Goal: Find contact information: Find contact information

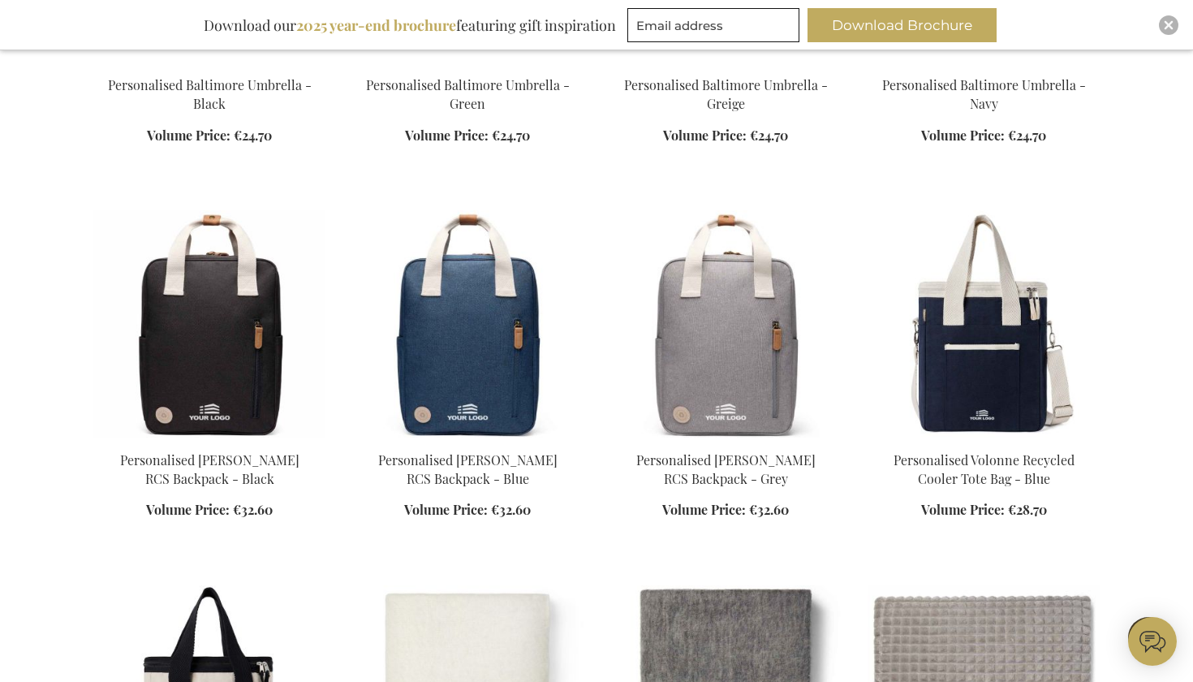
scroll to position [1718, 0]
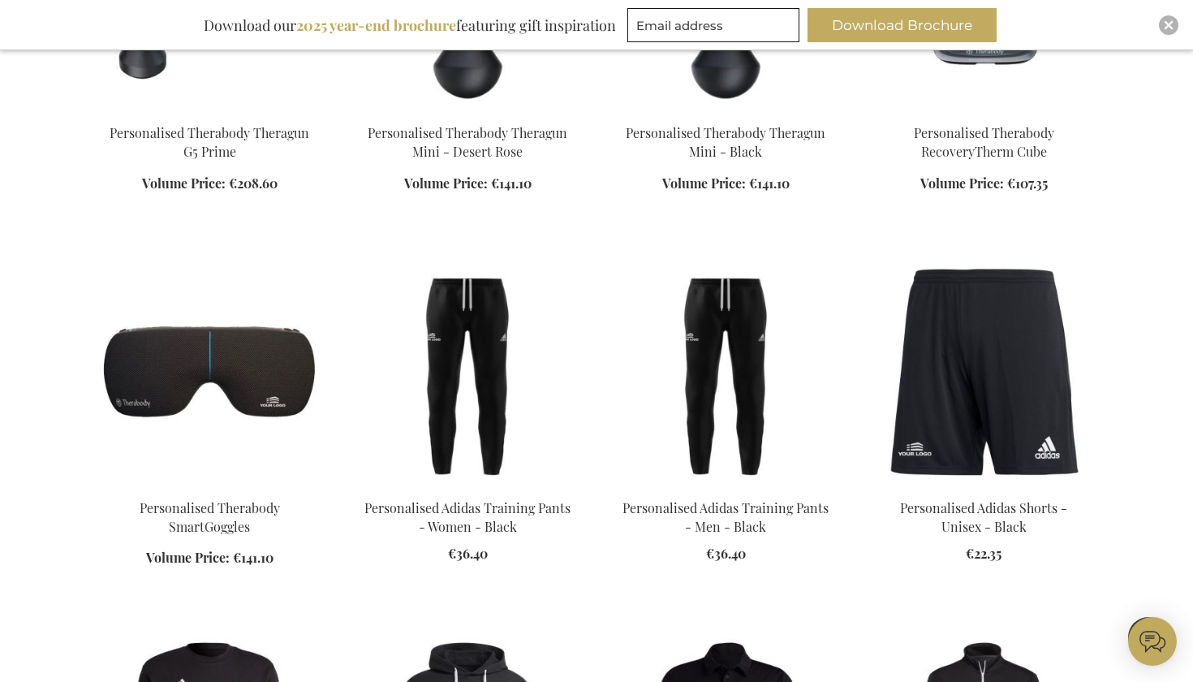
scroll to position [5459, 0]
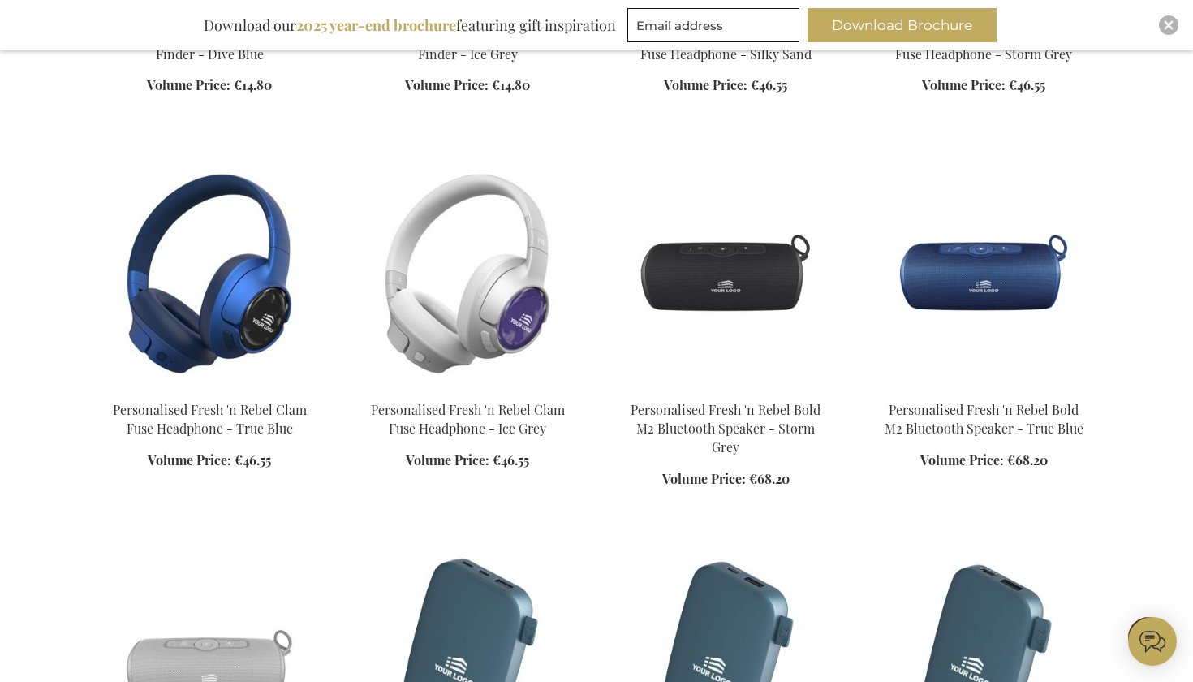
scroll to position [9737, 0]
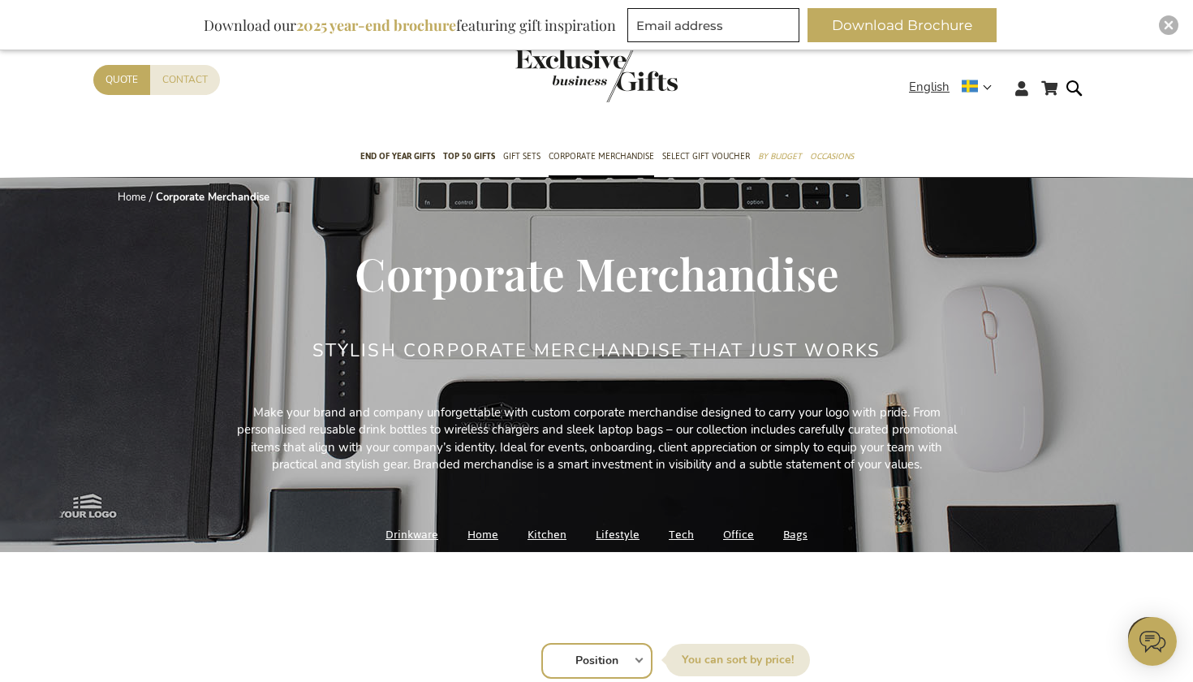
scroll to position [-1, 0]
click at [205, 81] on link "Contact" at bounding box center [185, 80] width 70 height 30
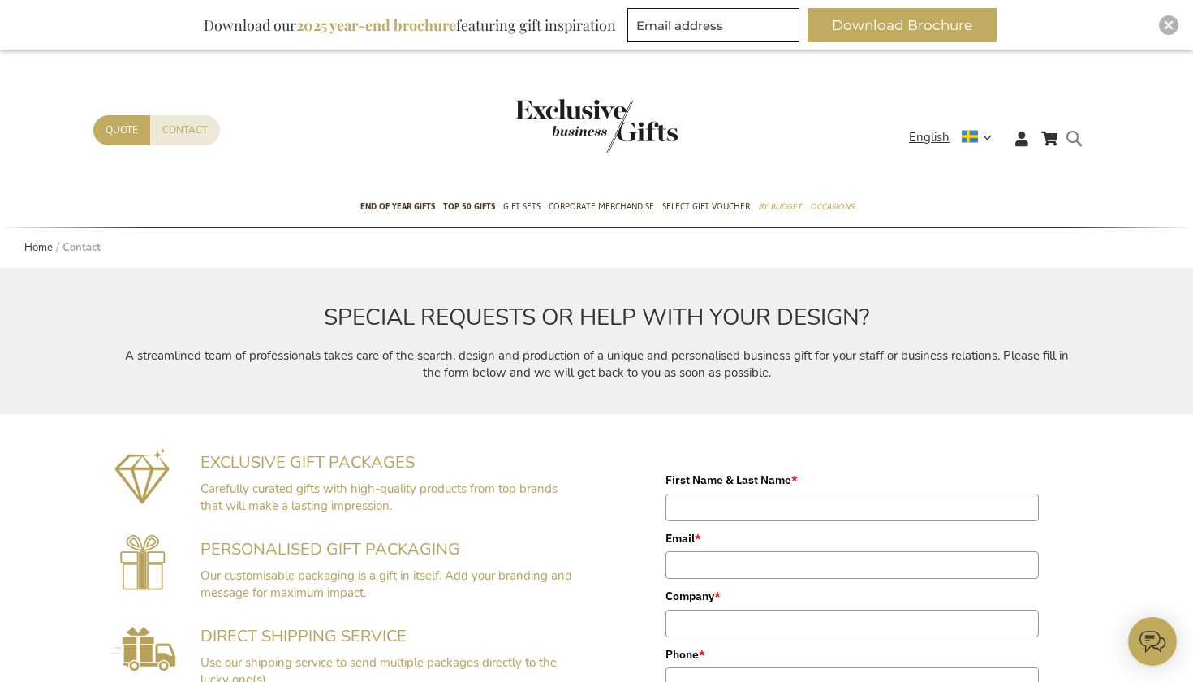
drag, startPoint x: 295, startPoint y: 12, endPoint x: 1100, endPoint y: 168, distance: 819.8
click at [1100, 168] on div at bounding box center [1086, 151] width 32 height 46
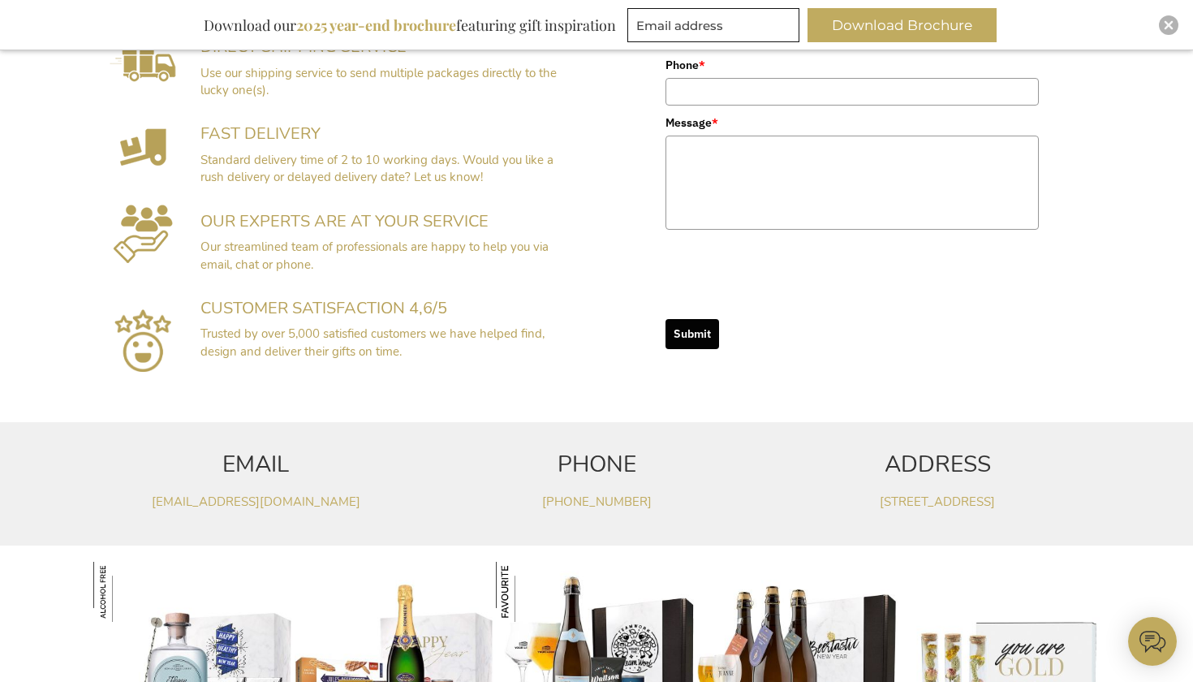
scroll to position [590, 0]
drag, startPoint x: 359, startPoint y: 491, endPoint x: 158, endPoint y: 482, distance: 201.4
click at [158, 482] on div "EMAIL service@exclusivebusinessgifts.com" at bounding box center [255, 469] width 325 height 80
copy link "service@exclusivebusinessgifts.com"
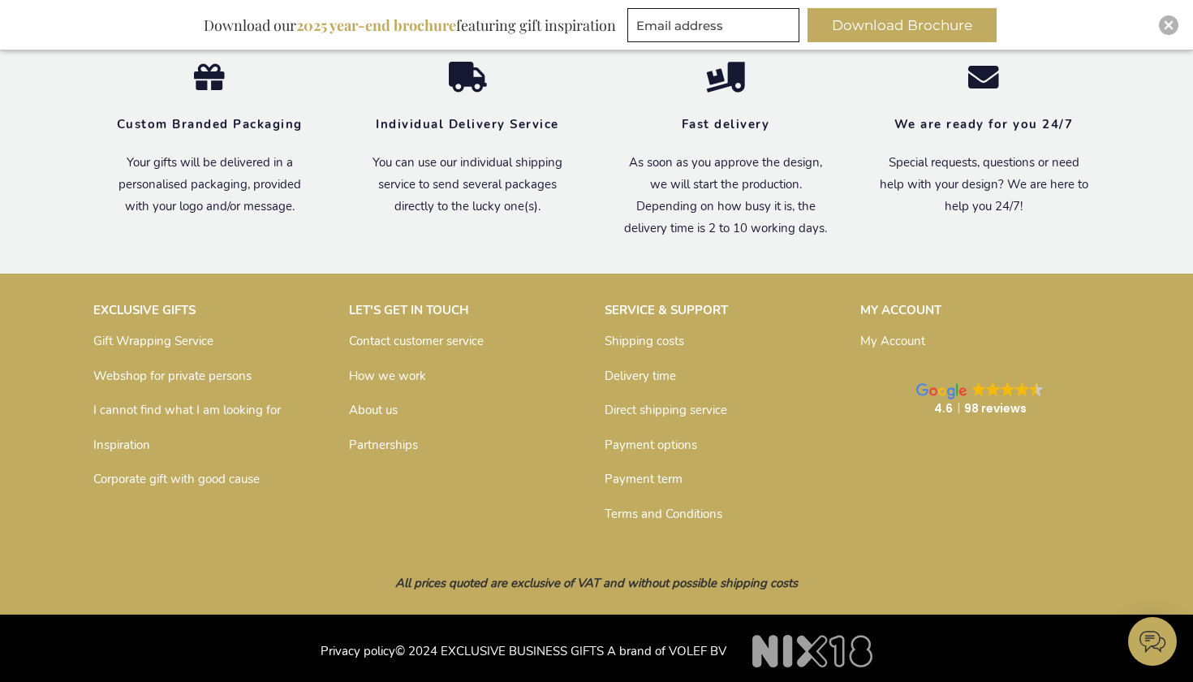
scroll to position [1421, 0]
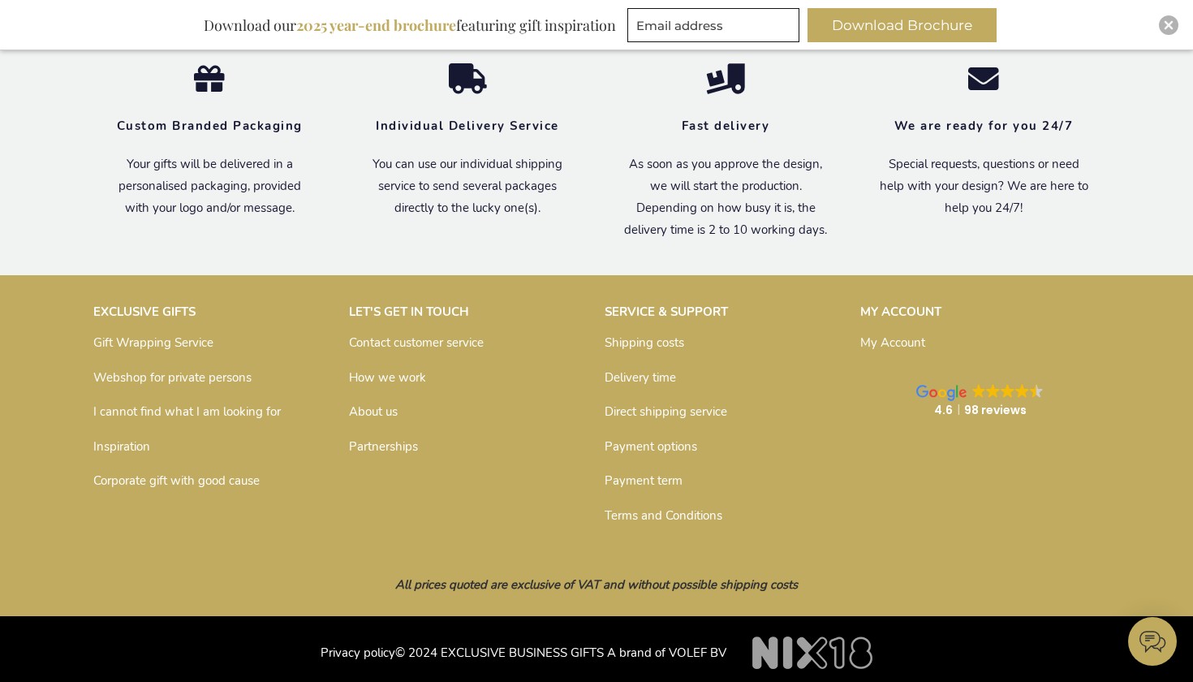
click at [377, 443] on link "Partnerships" at bounding box center [383, 446] width 69 height 16
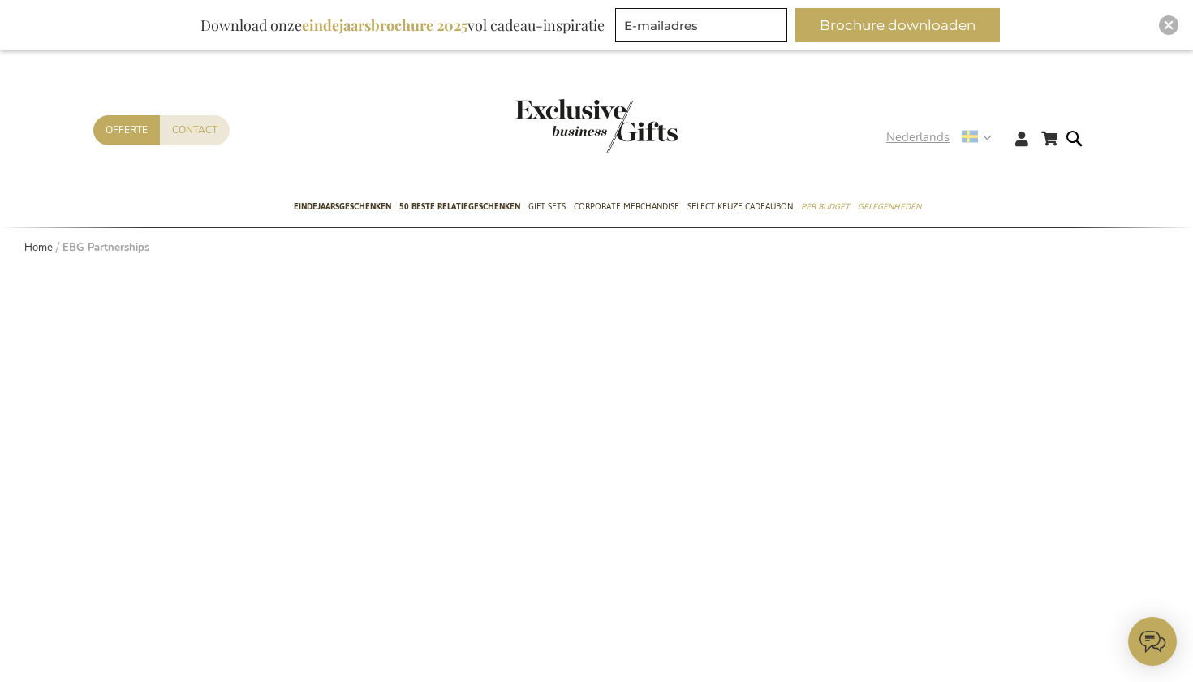
click at [979, 140] on strong "Nederlands" at bounding box center [938, 137] width 104 height 19
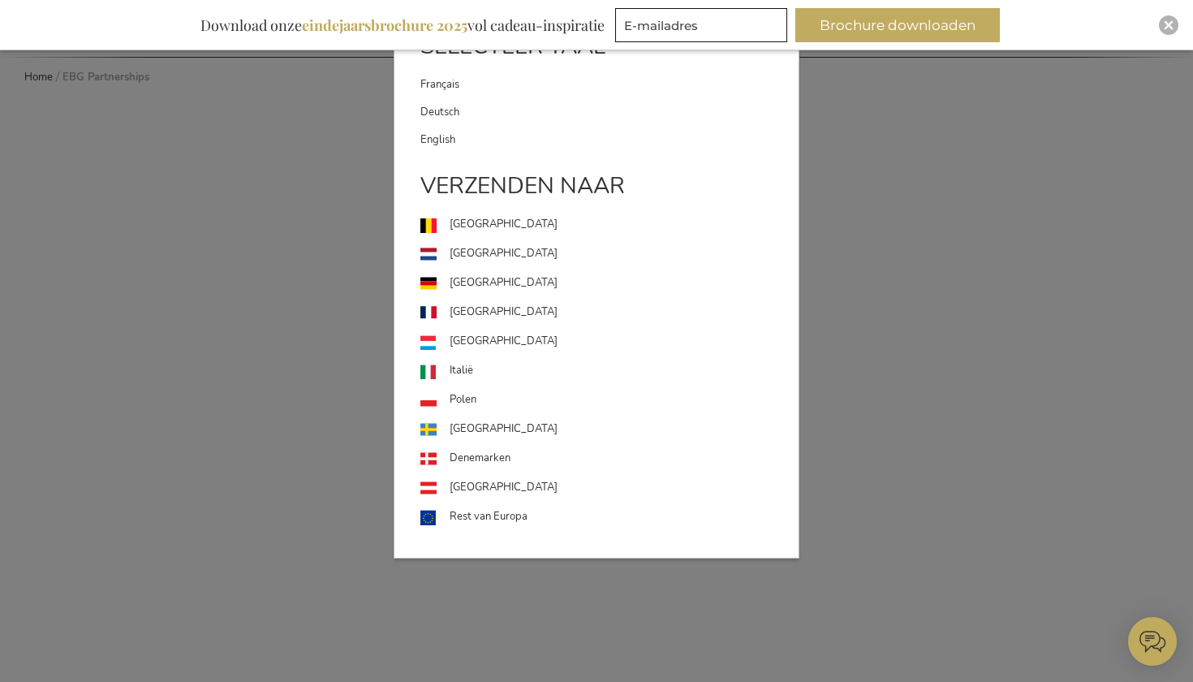
scroll to position [55, 0]
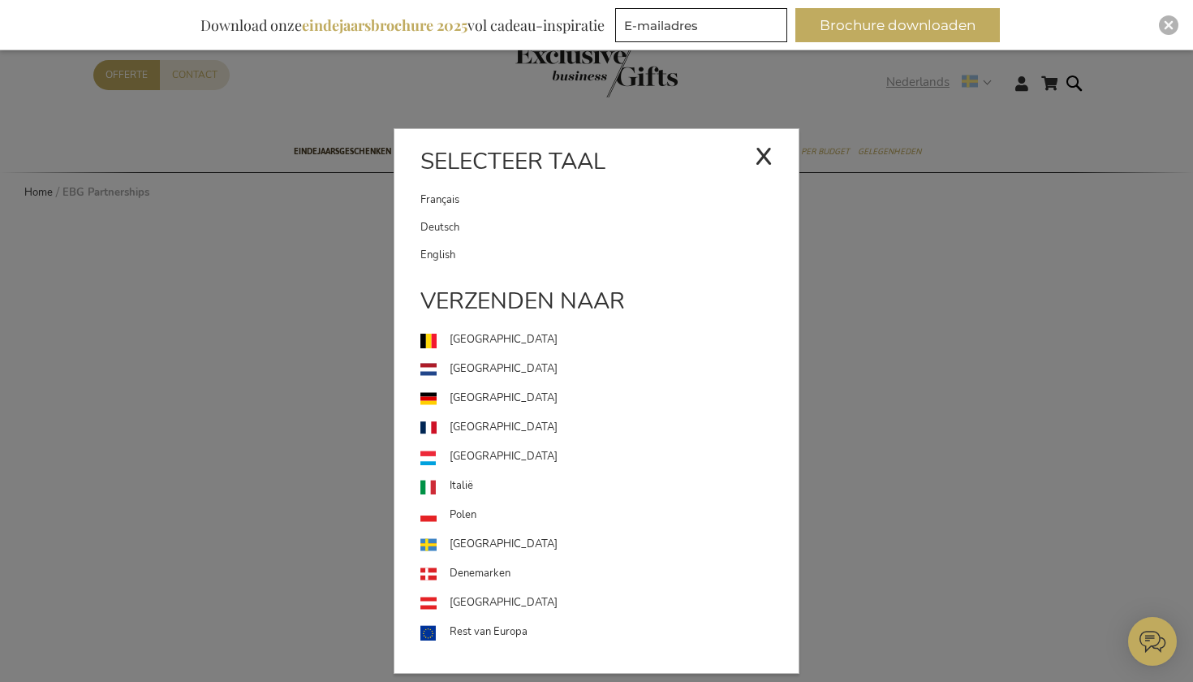
click at [769, 151] on div "x" at bounding box center [764, 154] width 18 height 49
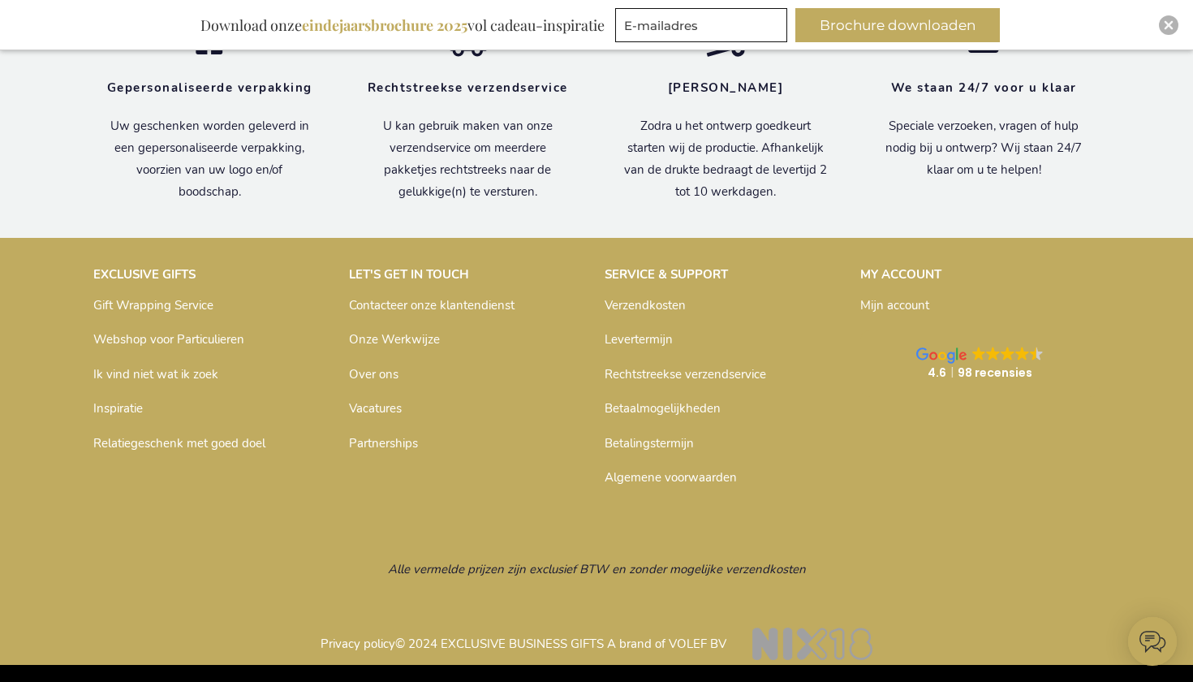
scroll to position [1621, 0]
